Goal: Obtain resource: Download file/media

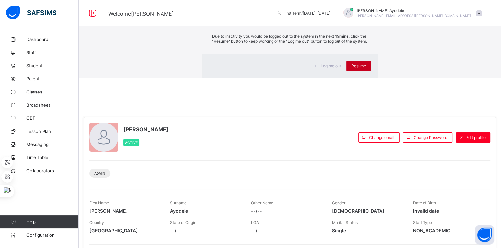
click at [352, 68] on span "Resume" at bounding box center [359, 65] width 15 height 5
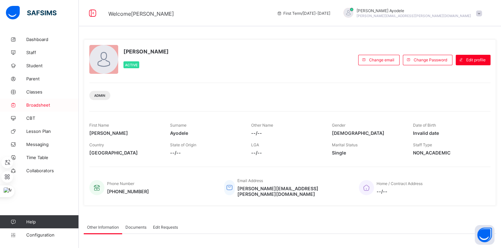
click at [48, 107] on span "Broadsheet" at bounding box center [52, 105] width 53 height 5
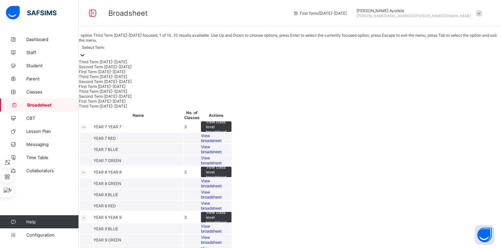
click at [134, 52] on div "Select Term" at bounding box center [290, 47] width 423 height 9
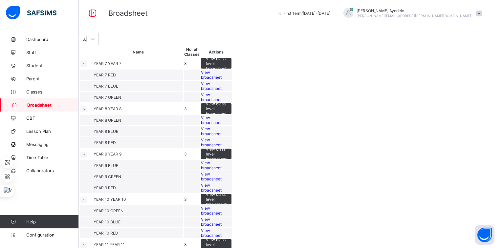
drag, startPoint x: -1, startPoint y: 262, endPoint x: 245, endPoint y: 49, distance: 325.7
click at [245, 45] on div "Select Term" at bounding box center [290, 39] width 423 height 12
click at [99, 45] on div at bounding box center [92, 39] width 12 height 12
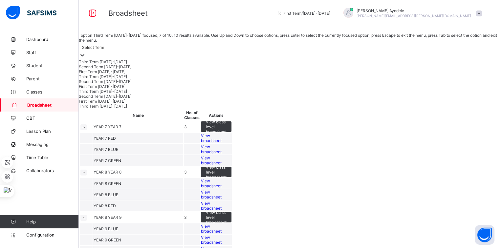
click at [123, 94] on div "Third Term 2023-2024" at bounding box center [290, 91] width 423 height 5
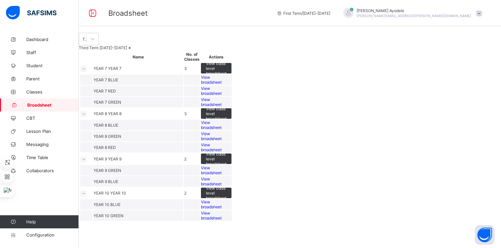
scroll to position [123, 0]
click at [232, 201] on div "View broadsheet" at bounding box center [216, 205] width 31 height 10
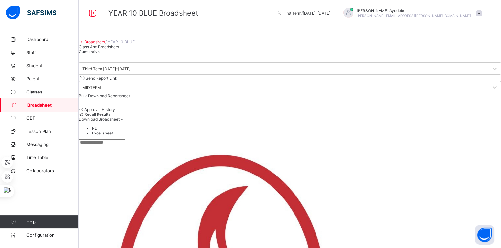
click at [156, 54] on div "Cumulative" at bounding box center [290, 51] width 423 height 5
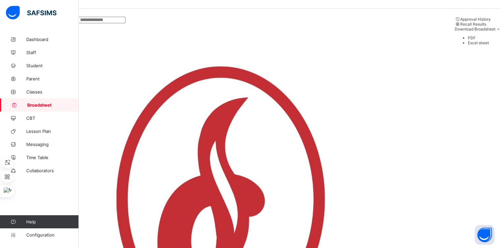
scroll to position [66, 0]
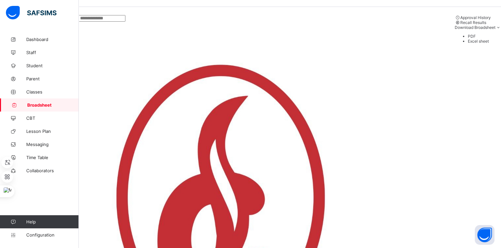
scroll to position [133, 0]
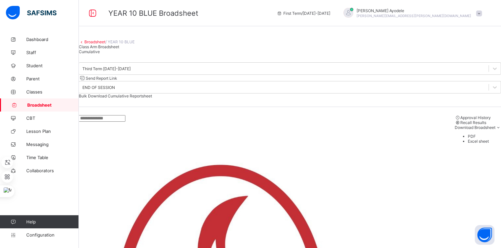
scroll to position [0, 0]
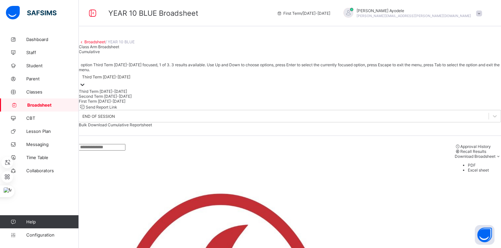
click at [125, 81] on div "Third Term 2023-2024" at bounding box center [290, 76] width 423 height 9
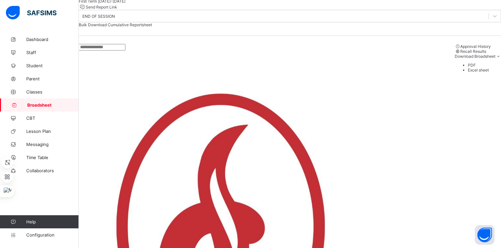
scroll to position [13, 0]
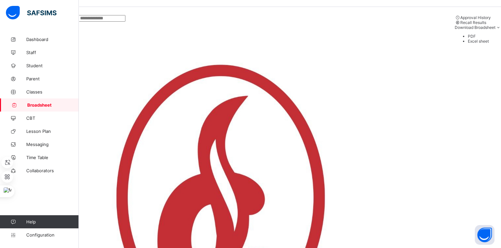
drag, startPoint x: 210, startPoint y: 20, endPoint x: 196, endPoint y: 29, distance: 16.2
click at [210, 20] on div "Approval History Recall Results Download Broadsheet PDF Excel sheet" at bounding box center [290, 31] width 423 height 49
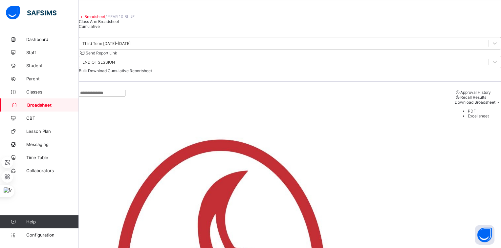
scroll to position [0, 0]
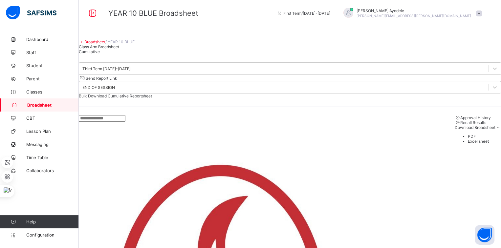
click at [105, 44] on link "Broadsheet" at bounding box center [94, 41] width 21 height 5
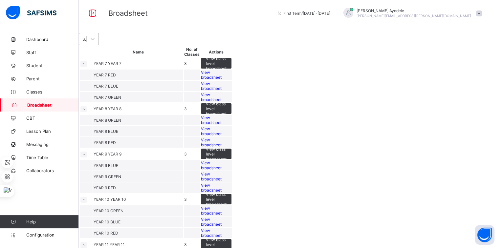
click at [87, 42] on div "Select Term" at bounding box center [84, 39] width 5 height 5
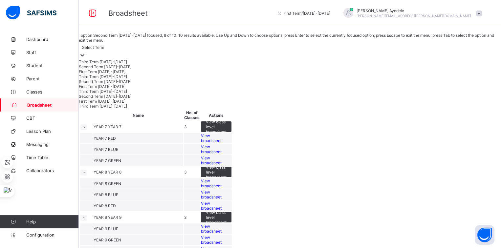
scroll to position [16, 0]
click at [128, 94] on div "Third Term 2023-2024" at bounding box center [290, 91] width 423 height 5
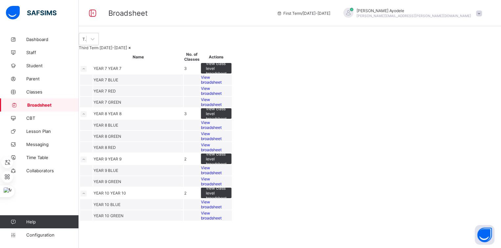
scroll to position [123, 0]
click at [232, 219] on div "View broadsheet" at bounding box center [216, 216] width 31 height 10
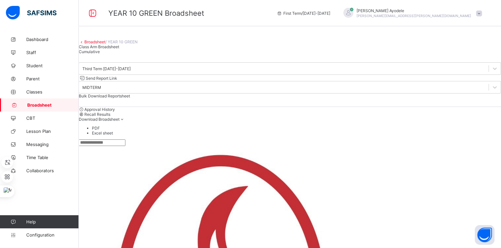
click at [155, 54] on div "Cumulative" at bounding box center [290, 51] width 423 height 5
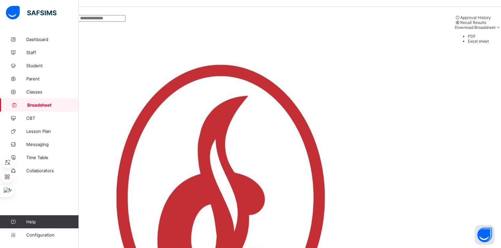
scroll to position [164, 0]
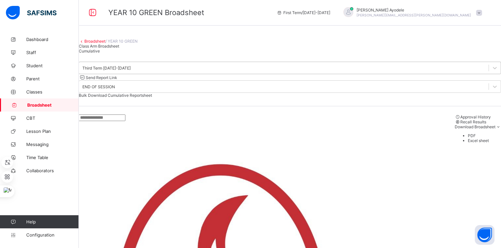
scroll to position [0, 0]
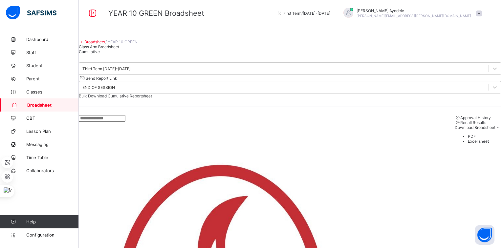
click at [104, 44] on link "Broadsheet" at bounding box center [94, 41] width 21 height 5
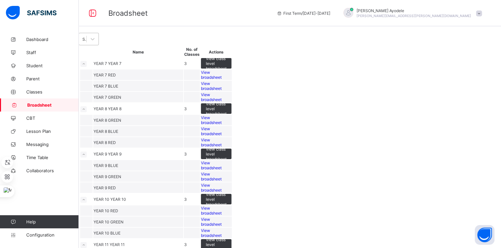
click at [87, 42] on div "Select Term" at bounding box center [84, 39] width 5 height 5
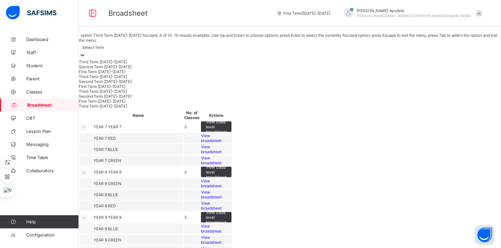
click at [127, 79] on div "Third Term 2024-2025" at bounding box center [290, 76] width 423 height 5
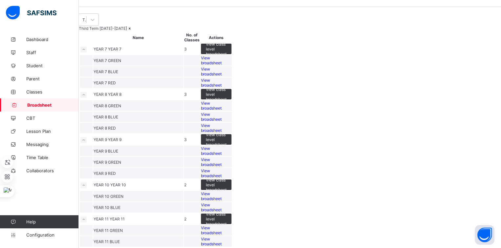
scroll to position [195, 0]
click at [222, 237] on span "View broadsheet" at bounding box center [211, 242] width 21 height 10
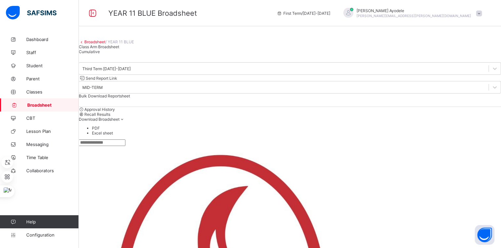
click at [152, 54] on div "Cumulative" at bounding box center [290, 51] width 423 height 5
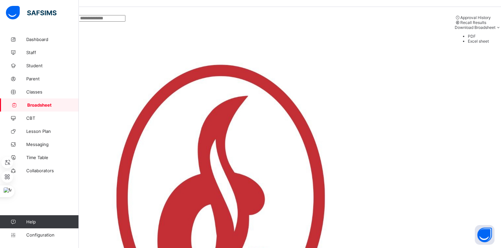
scroll to position [13, 0]
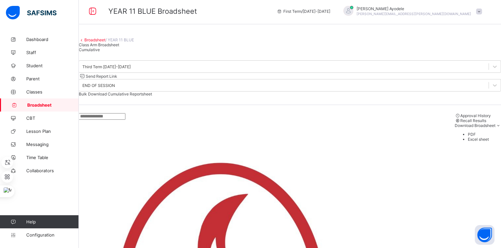
scroll to position [2, 0]
click at [105, 43] on link "Broadsheet" at bounding box center [94, 40] width 21 height 5
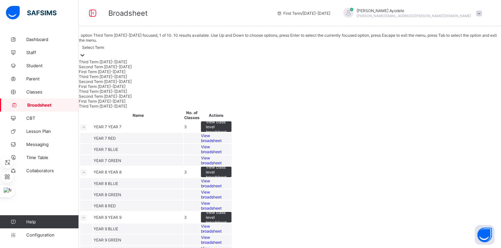
click at [86, 52] on div at bounding box center [82, 56] width 7 height 8
click at [125, 79] on div "Third Term 2024-2025" at bounding box center [290, 76] width 423 height 5
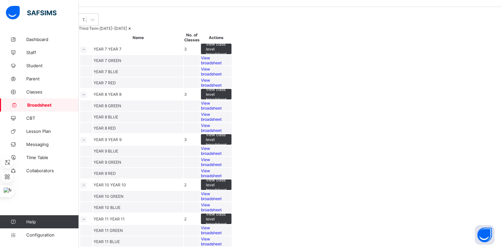
scroll to position [195, 0]
click at [222, 226] on span "View broadsheet" at bounding box center [211, 231] width 21 height 10
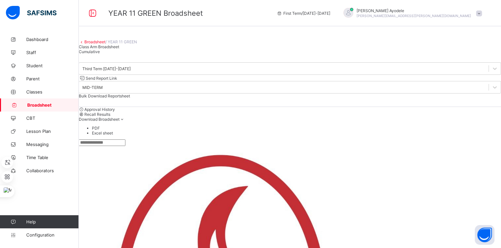
click at [100, 54] on span "Cumulative" at bounding box center [89, 51] width 21 height 5
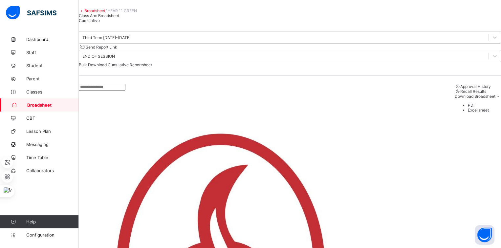
scroll to position [66, 0]
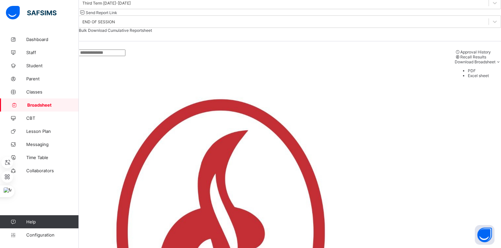
click at [156, 8] on div "Third Term 2024-2025" at bounding box center [284, 2] width 410 height 9
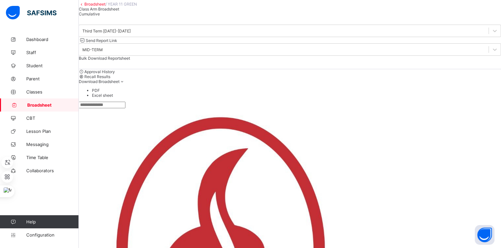
scroll to position [0, 0]
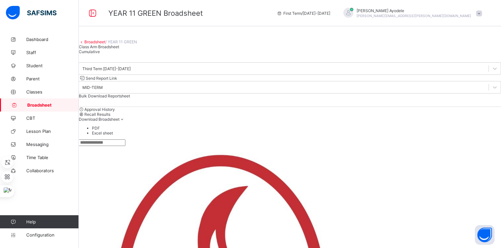
click at [105, 44] on link "Broadsheet" at bounding box center [94, 41] width 21 height 5
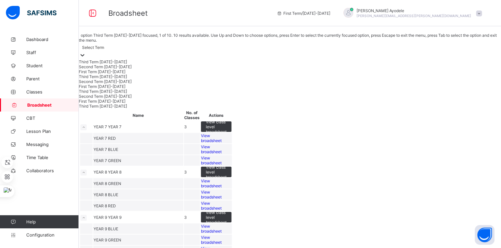
click at [86, 54] on div at bounding box center [82, 56] width 7 height 8
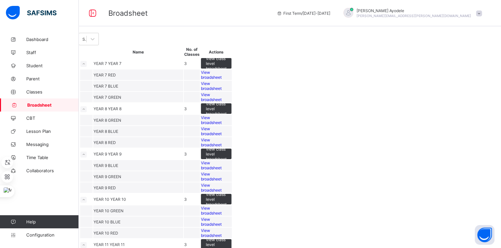
click at [200, 43] on div "Select Term" at bounding box center [290, 39] width 423 height 12
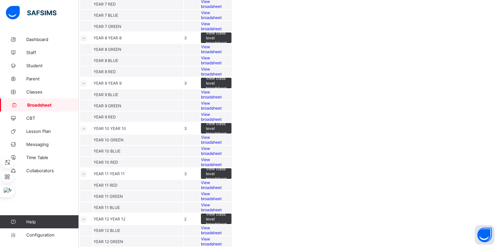
scroll to position [263, 0]
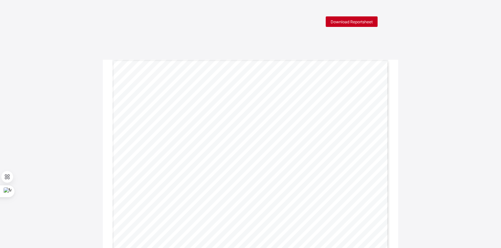
click at [349, 24] on div "Download Reportsheet" at bounding box center [352, 21] width 52 height 11
click at [360, 25] on div "Download Reportsheet" at bounding box center [352, 21] width 52 height 11
click at [356, 19] on span "Download Reportsheet" at bounding box center [352, 21] width 42 height 5
click at [356, 24] on div "Download Reportsheet" at bounding box center [352, 21] width 52 height 11
